Goal: Task Accomplishment & Management: Use online tool/utility

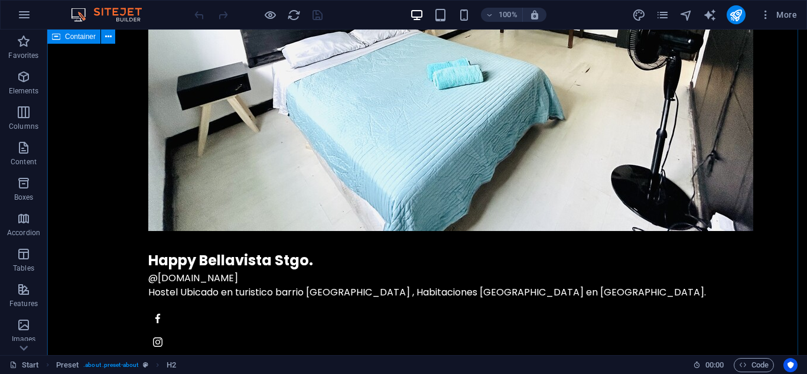
scroll to position [2697, 0]
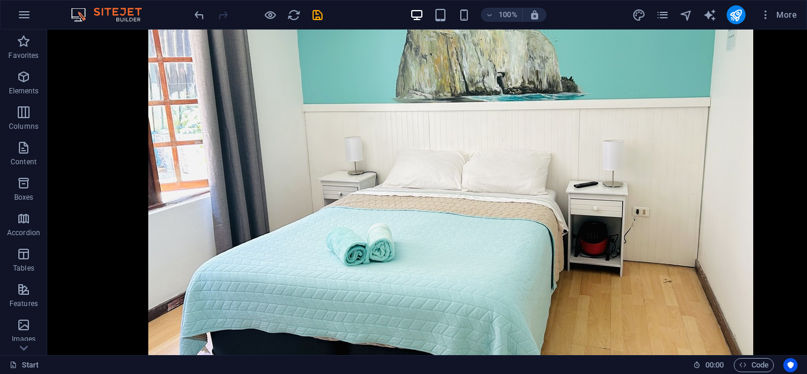
scroll to position [2166, 0]
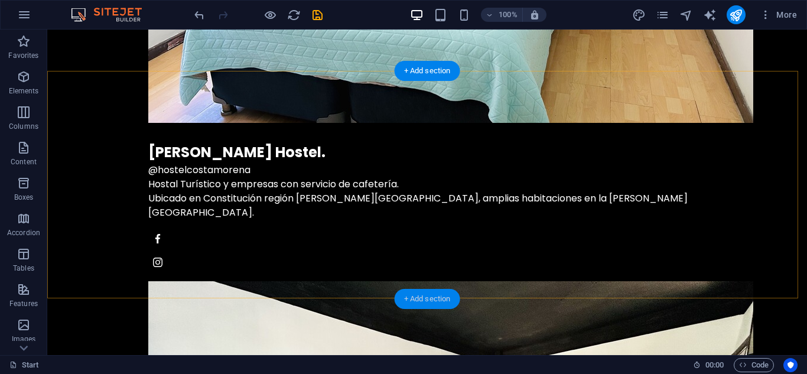
drag, startPoint x: 423, startPoint y: 296, endPoint x: 172, endPoint y: 267, distance: 252.8
click at [423, 296] on div "+ Add section" at bounding box center [428, 299] width 66 height 20
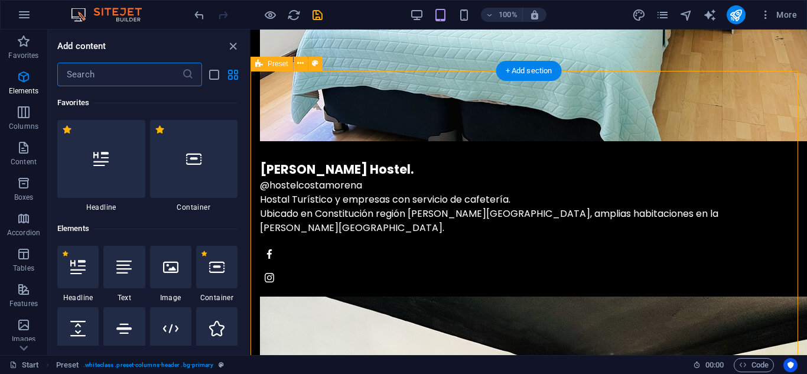
scroll to position [2067, 0]
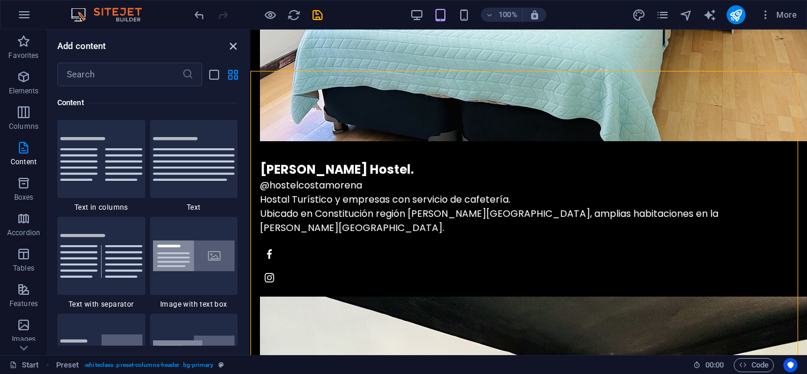
drag, startPoint x: 230, startPoint y: 49, endPoint x: 280, endPoint y: 135, distance: 99.5
click at [230, 49] on icon "close panel" at bounding box center [233, 47] width 14 height 14
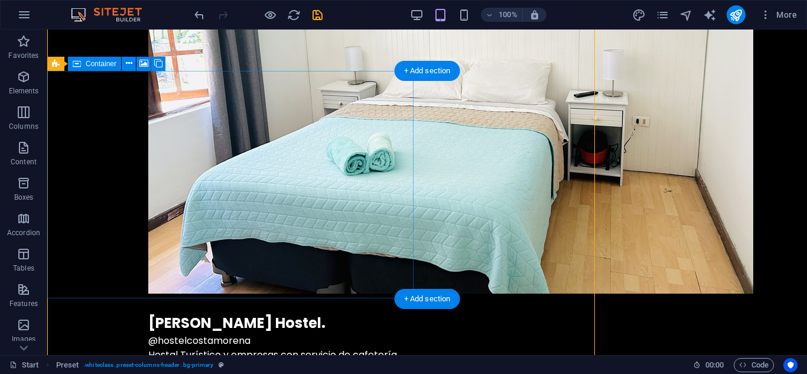
scroll to position [2166, 0]
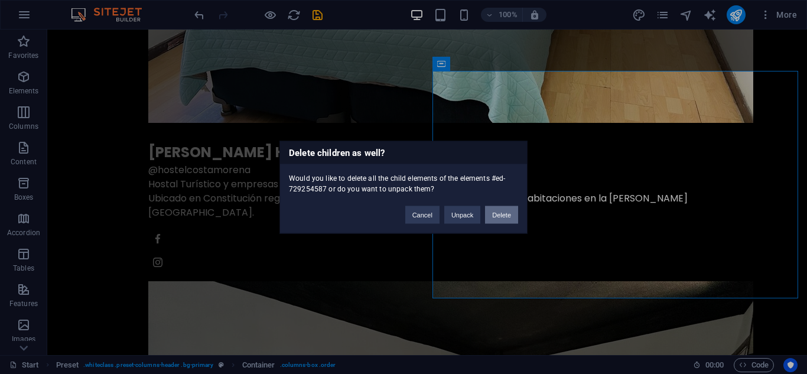
click at [503, 212] on button "Delete" at bounding box center [501, 215] width 33 height 18
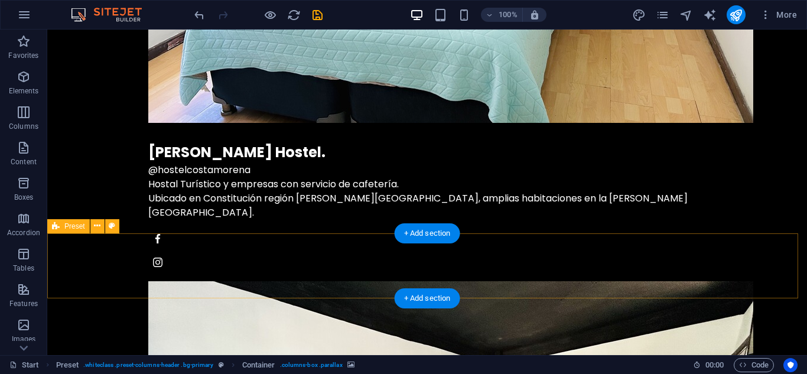
scroll to position [2003, 0]
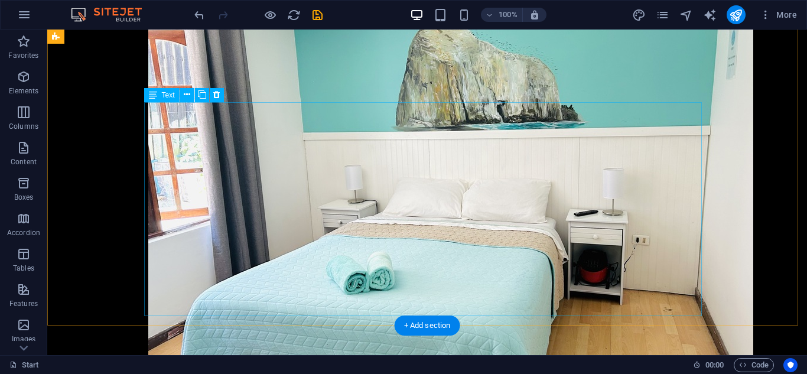
scroll to position [1938, 0]
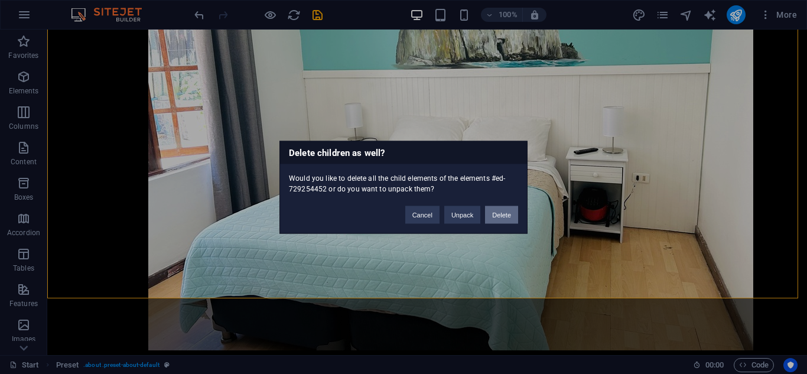
click at [507, 216] on button "Delete" at bounding box center [501, 215] width 33 height 18
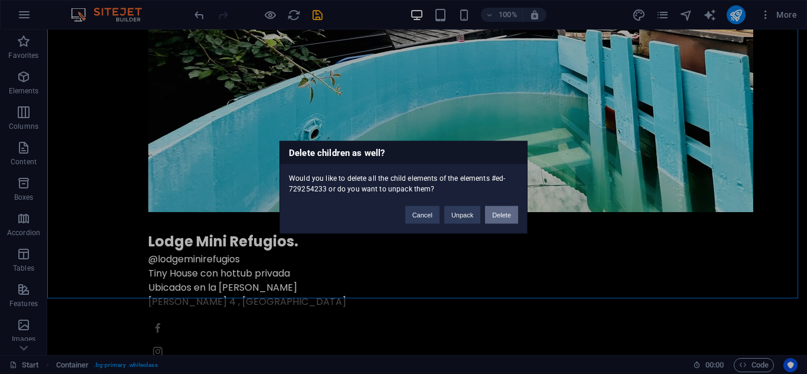
click at [498, 216] on button "Delete" at bounding box center [501, 215] width 33 height 18
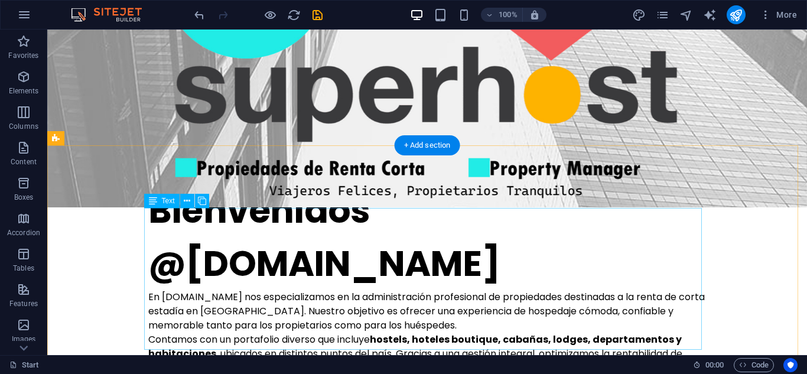
scroll to position [76, 0]
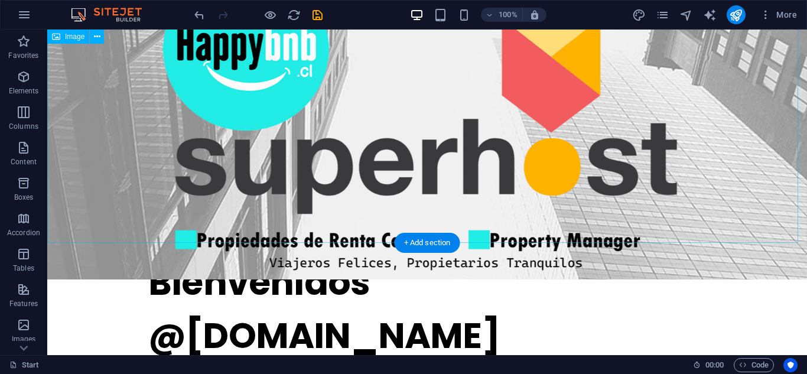
click at [537, 165] on figure at bounding box center [427, 100] width 760 height 292
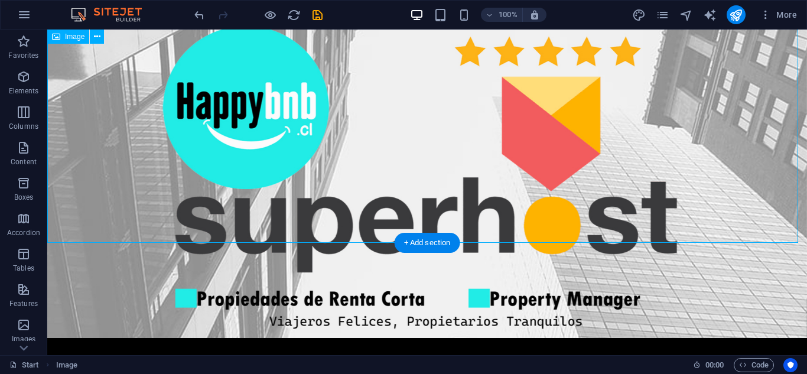
scroll to position [0, 0]
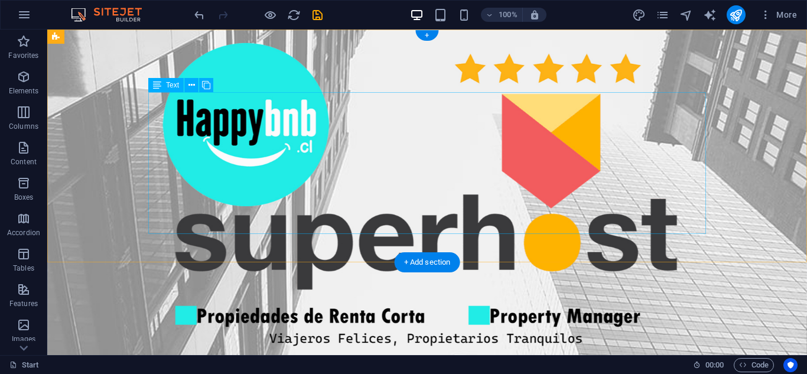
click at [377, 225] on div "En [DOMAIN_NAME] nos especializamos en la administración profesional de propied…" at bounding box center [427, 216] width 558 height 142
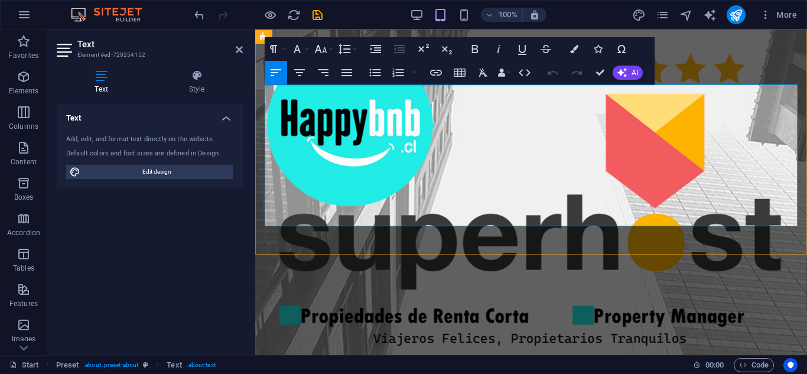
click at [491, 193] on p "Ya sea que busques disfrutar de una escapada única o maximizar el rendimiento d…" at bounding box center [531, 184] width 533 height 28
click at [237, 47] on icon at bounding box center [239, 49] width 7 height 9
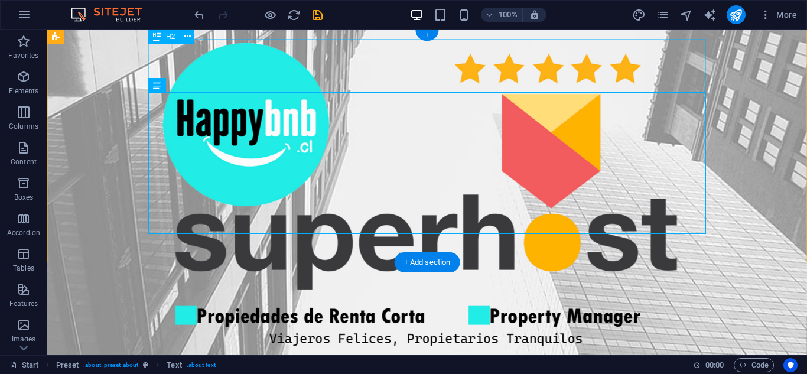
click at [364, 69] on div "Bienvenidos @[DOMAIN_NAME]" at bounding box center [427, 92] width 558 height 106
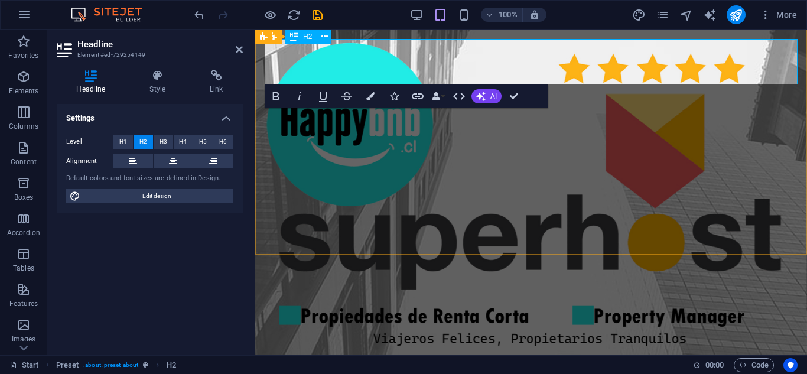
click at [694, 58] on h2 "Bienvenidos @[DOMAIN_NAME]" at bounding box center [531, 61] width 533 height 45
drag, startPoint x: 694, startPoint y: 58, endPoint x: 113, endPoint y: 65, distance: 580.6
click at [255, 65] on html "Skip to main content Bienvenidos @[DOMAIN_NAME] En [DOMAIN_NAME] nos especializ…" at bounding box center [531, 171] width 552 height 282
click at [429, 311] on html "Skip to main content DOMINIO EN VENTA En [DOMAIN_NAME] nos especializamos en la…" at bounding box center [531, 171] width 552 height 282
click at [237, 48] on icon at bounding box center [239, 49] width 7 height 9
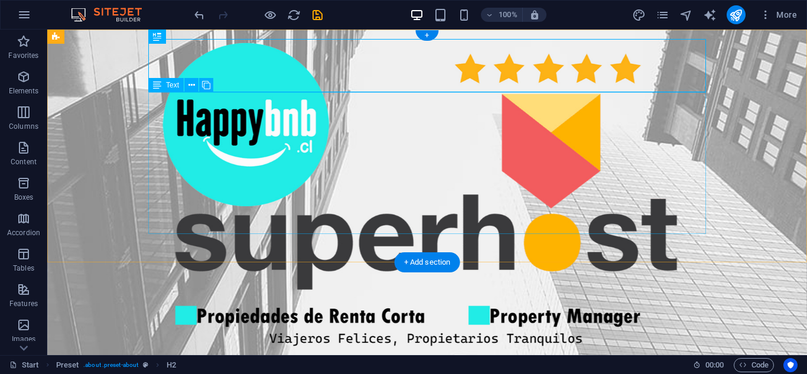
click at [327, 225] on div "En [DOMAIN_NAME] nos especializamos en la administración profesional de propied…" at bounding box center [427, 163] width 558 height 142
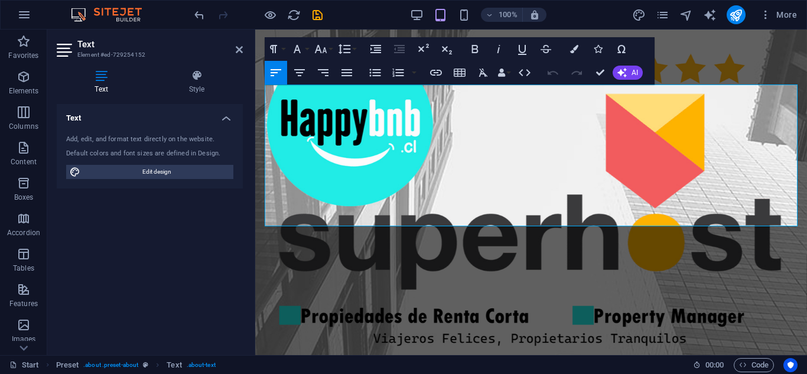
drag, startPoint x: 517, startPoint y: 216, endPoint x: 434, endPoint y: 108, distance: 136.0
click at [255, 79] on html "Skip to main content DOMINIO EN VENTA En [DOMAIN_NAME] nos especializamos en la…" at bounding box center [531, 171] width 552 height 282
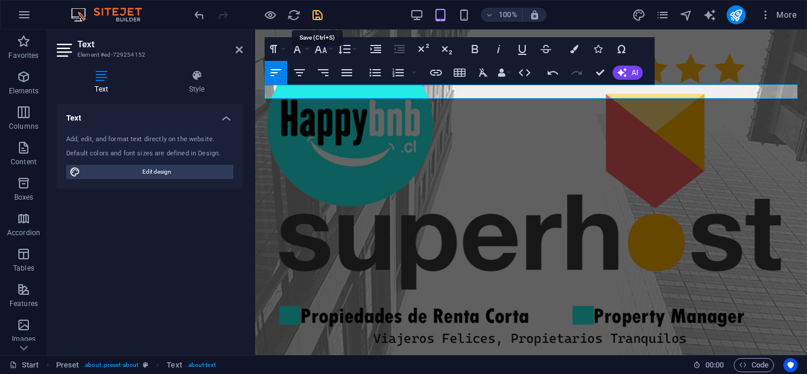
click at [319, 13] on icon "save" at bounding box center [318, 15] width 14 height 14
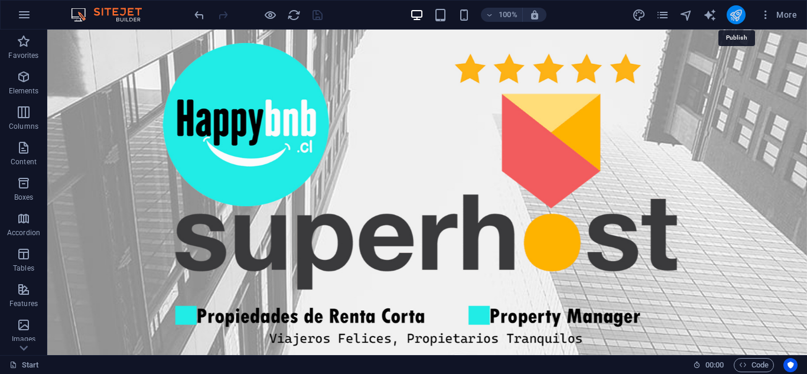
click at [738, 10] on icon "publish" at bounding box center [736, 15] width 14 height 14
